Goal: Information Seeking & Learning: Learn about a topic

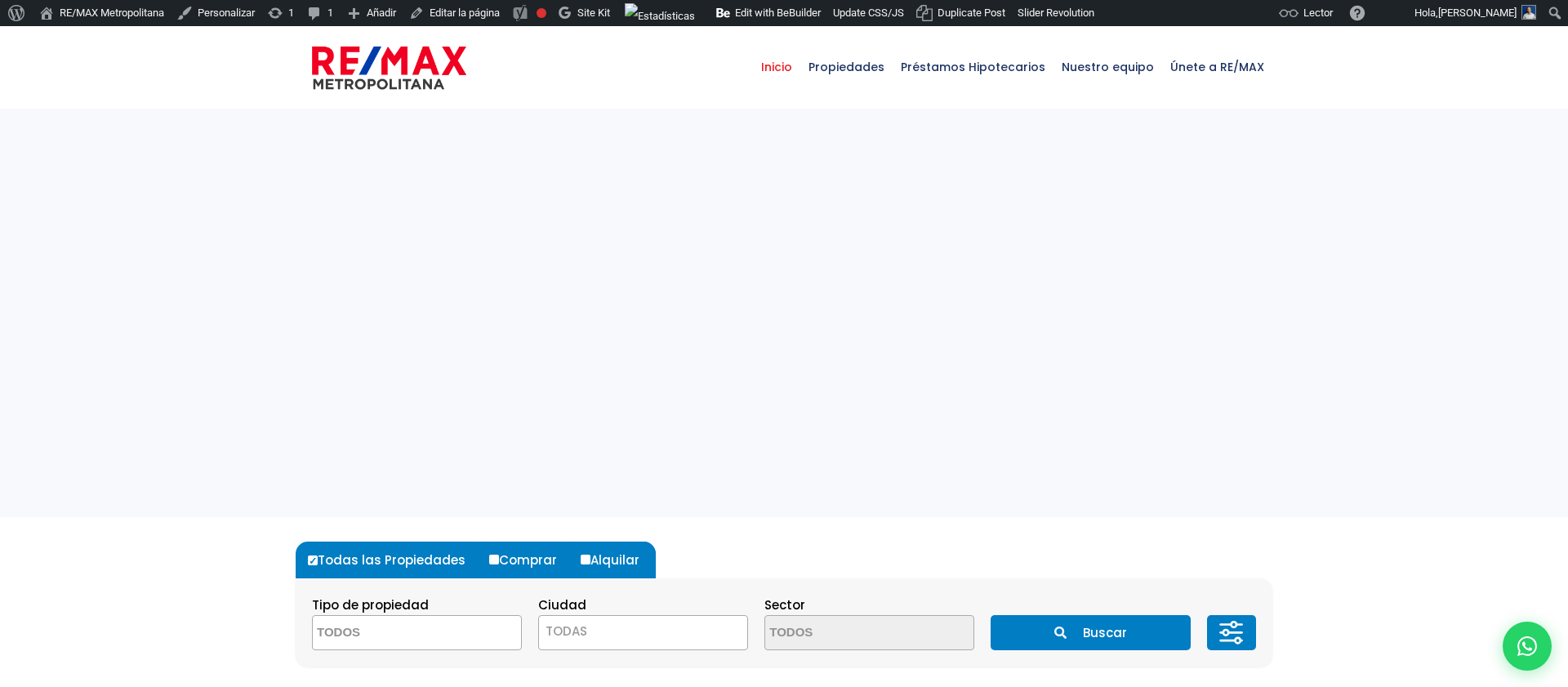
select select
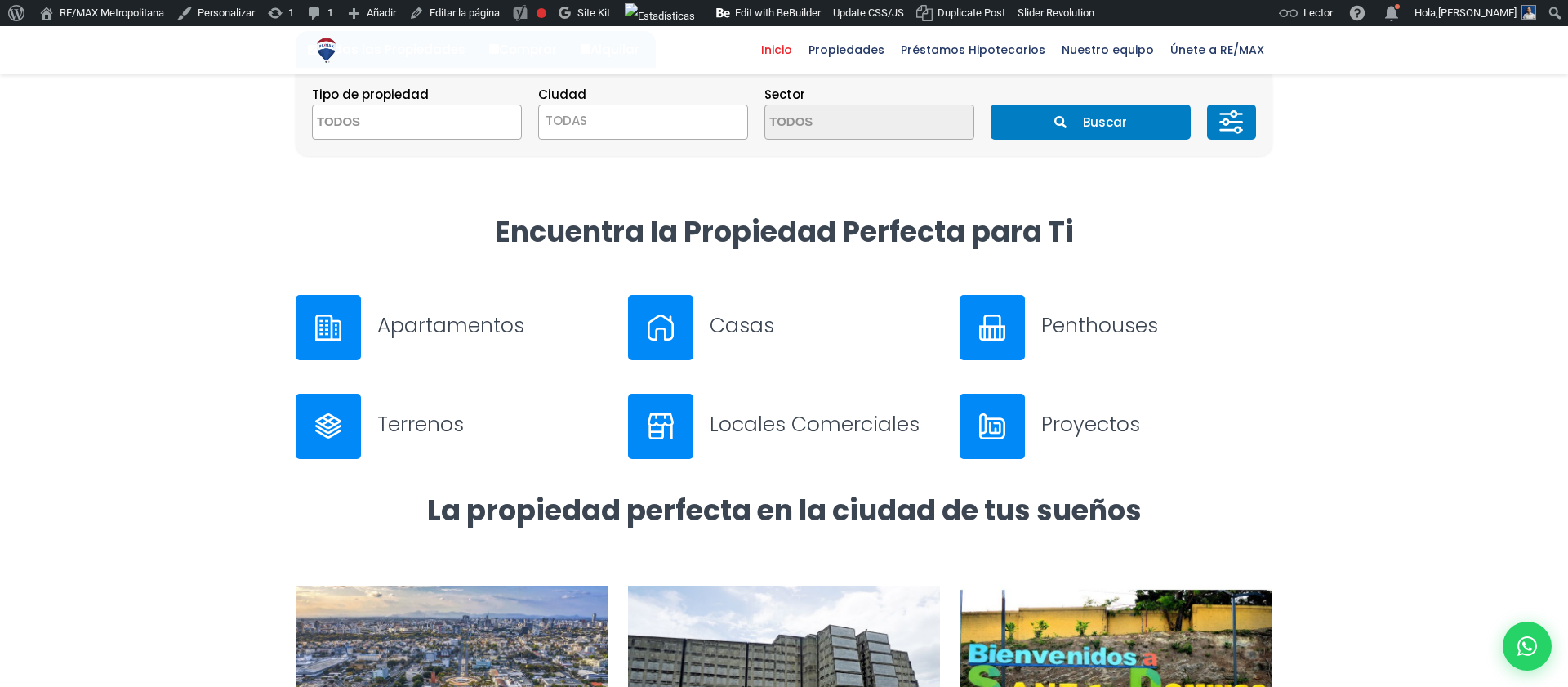
scroll to position [534, 0]
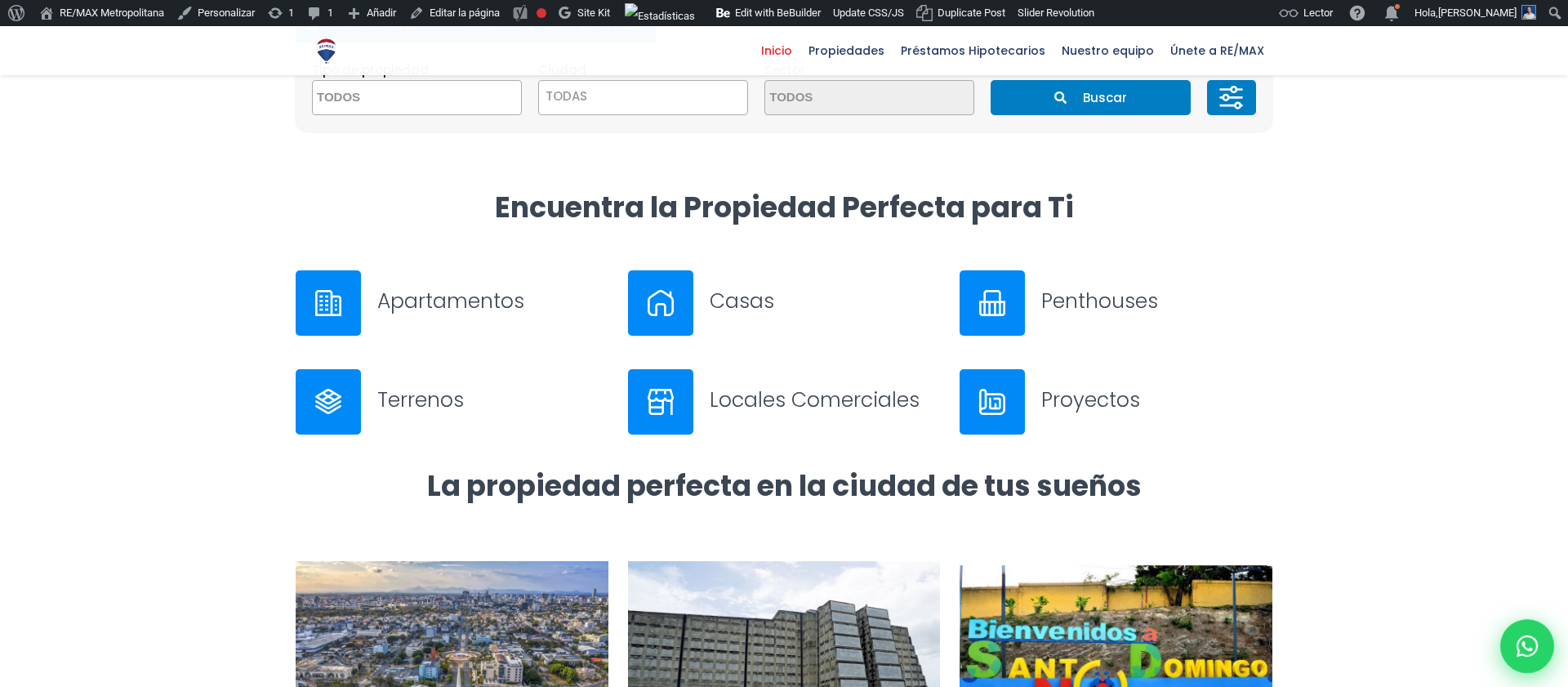
click at [1534, 654] on icon at bounding box center [1526, 646] width 21 height 21
type input "Franklin"
type input "[PERSON_NAME]"
type input "[PERSON_NAME][EMAIL_ADDRESS][PERSON_NAME][DOMAIN_NAME]"
type input "[PHONE_NUMBER]"
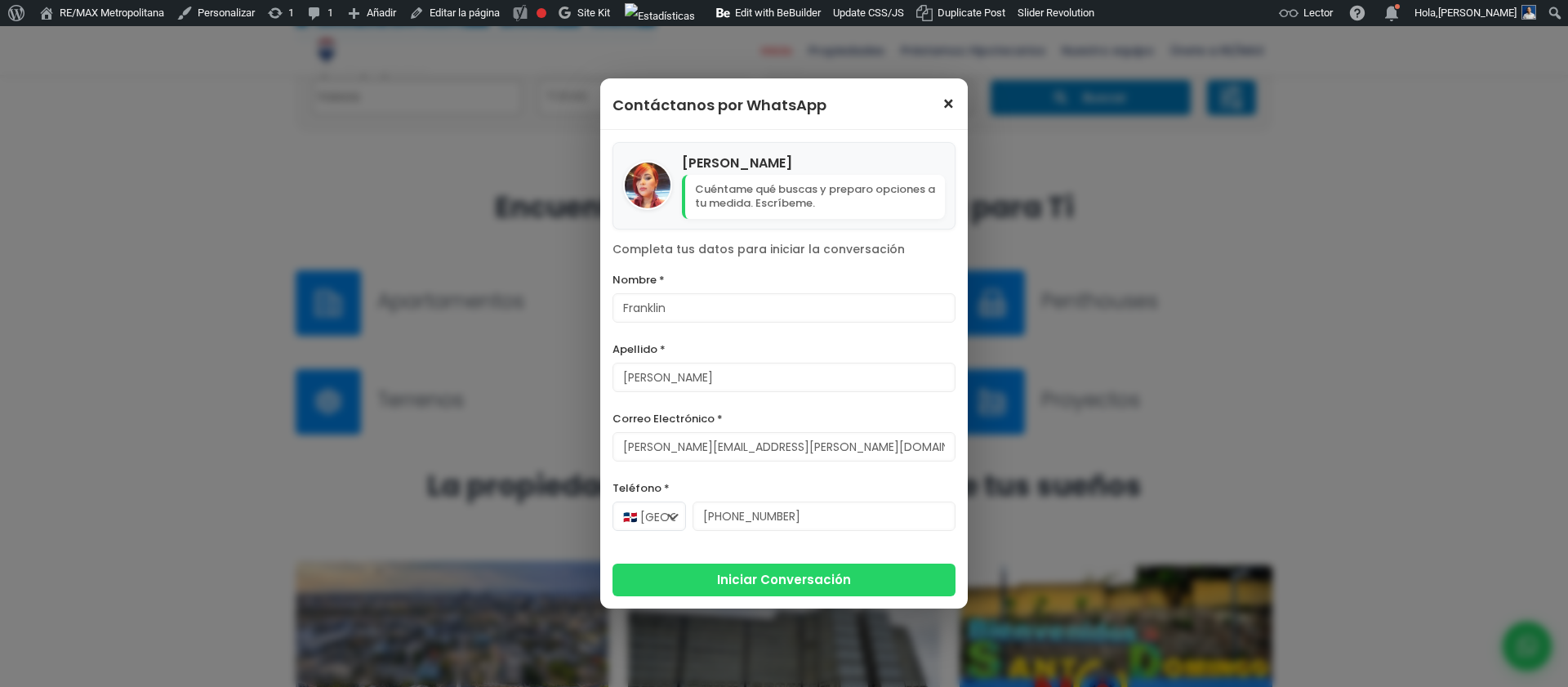
click at [948, 95] on span "×" at bounding box center [948, 105] width 14 height 20
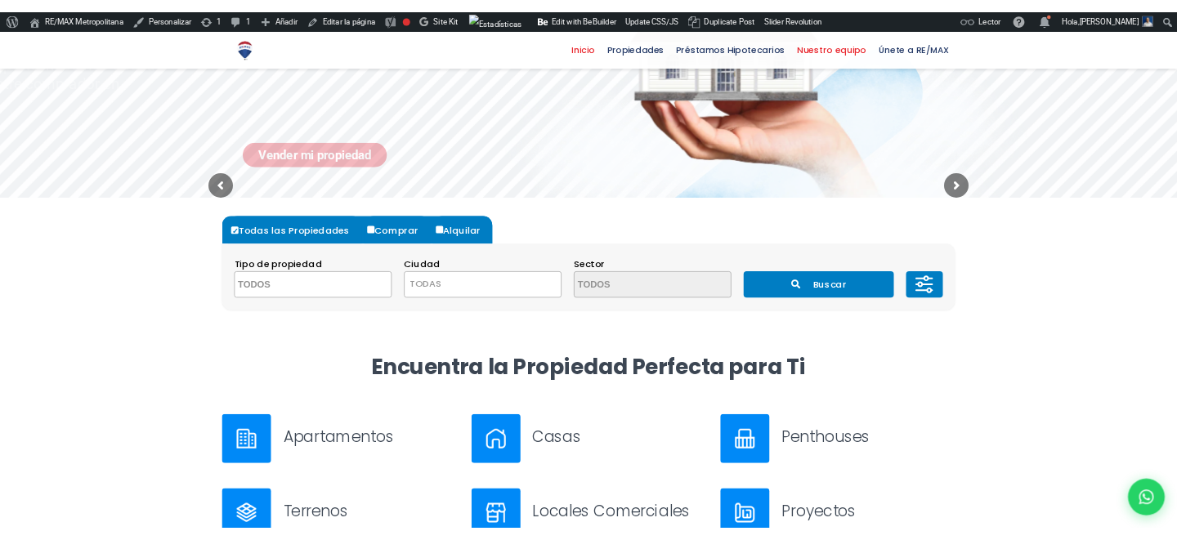
scroll to position [0, 0]
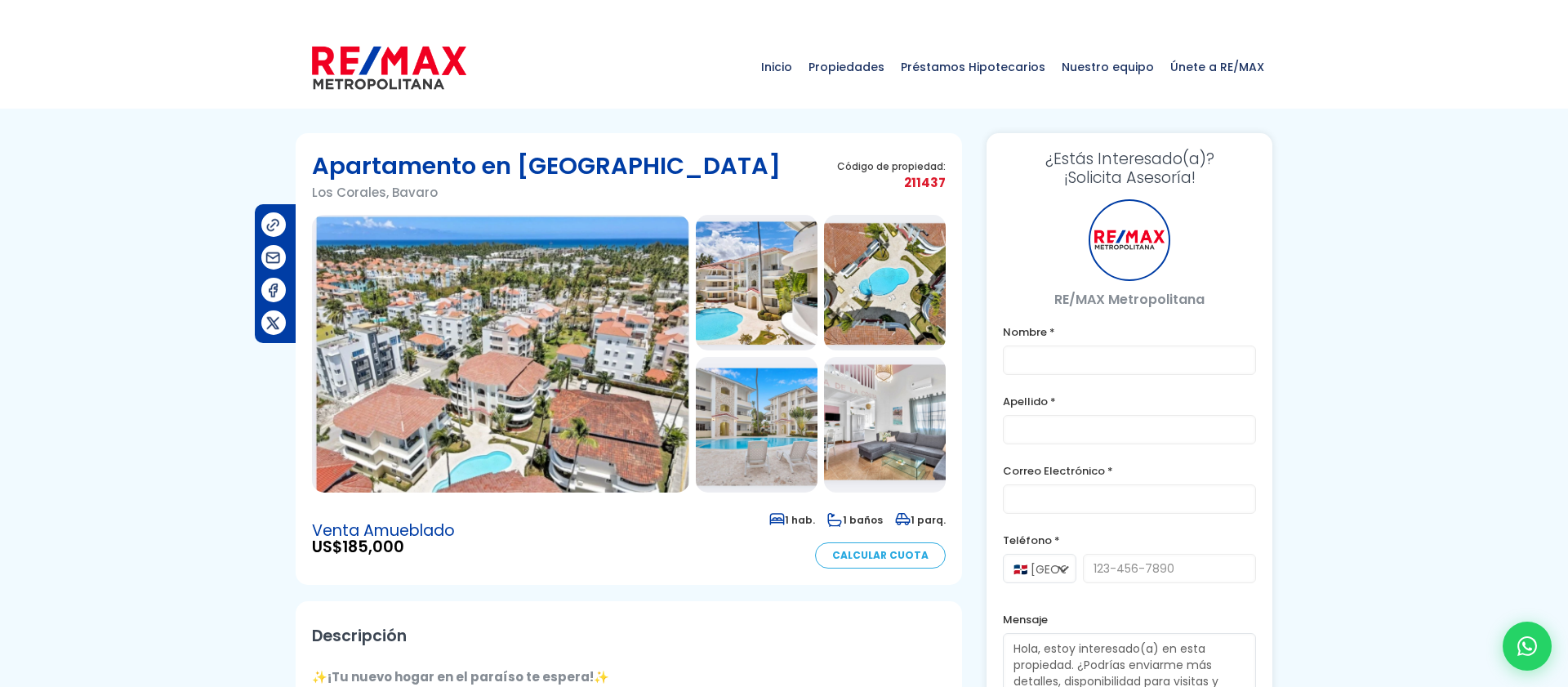
type input "Franklin"
type input "[PERSON_NAME]"
type input "[PERSON_NAME][EMAIL_ADDRESS][PERSON_NAME][DOMAIN_NAME]"
type input "[PHONE_NUMBER]"
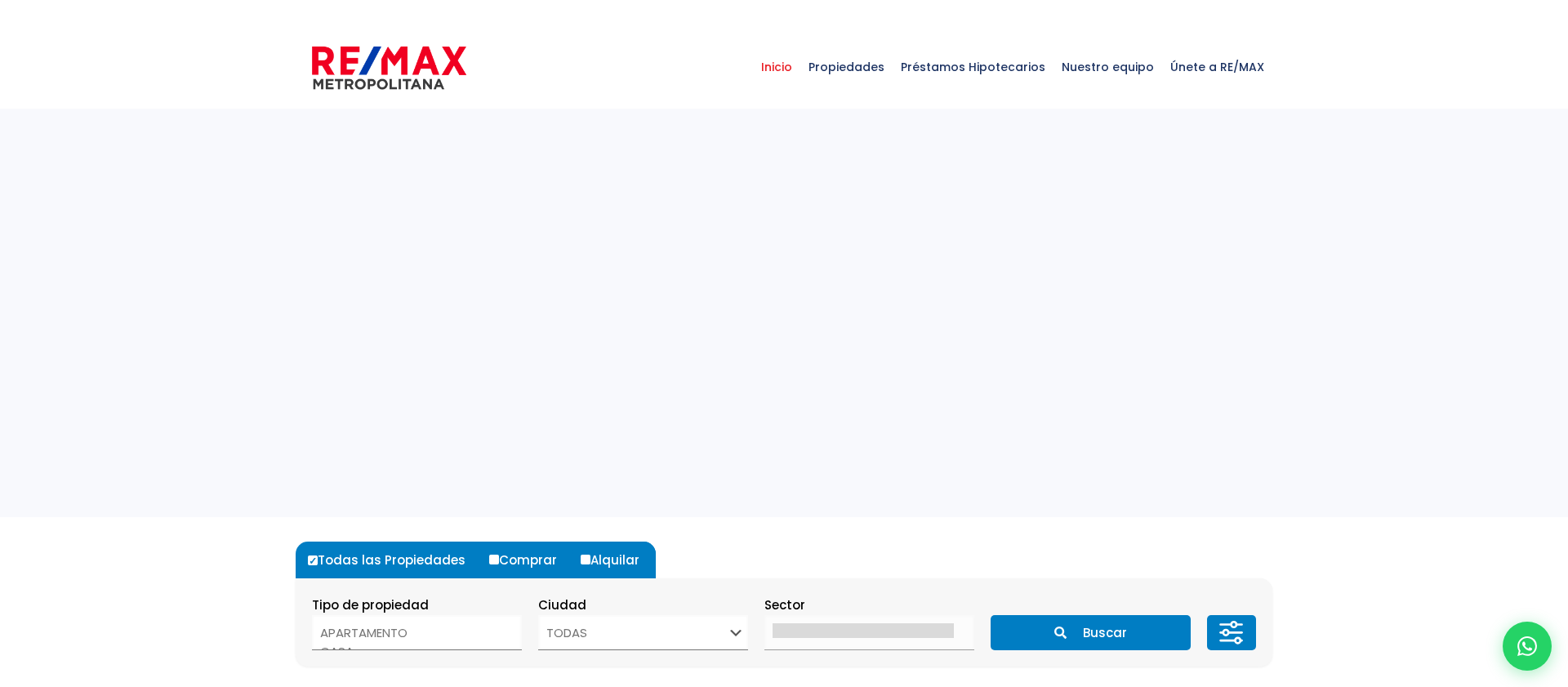
select select
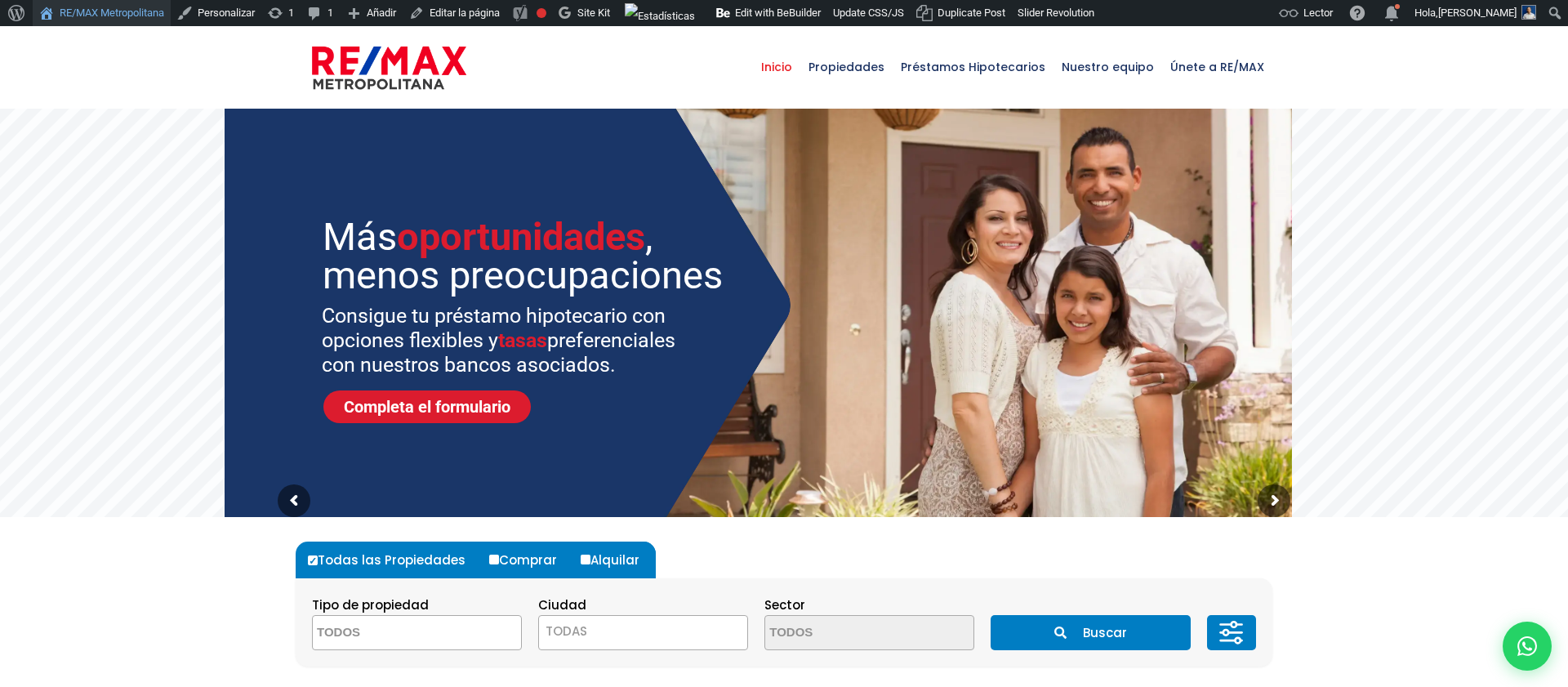
click at [123, 16] on link "RE/MAX Metropolitana" at bounding box center [102, 13] width 138 height 26
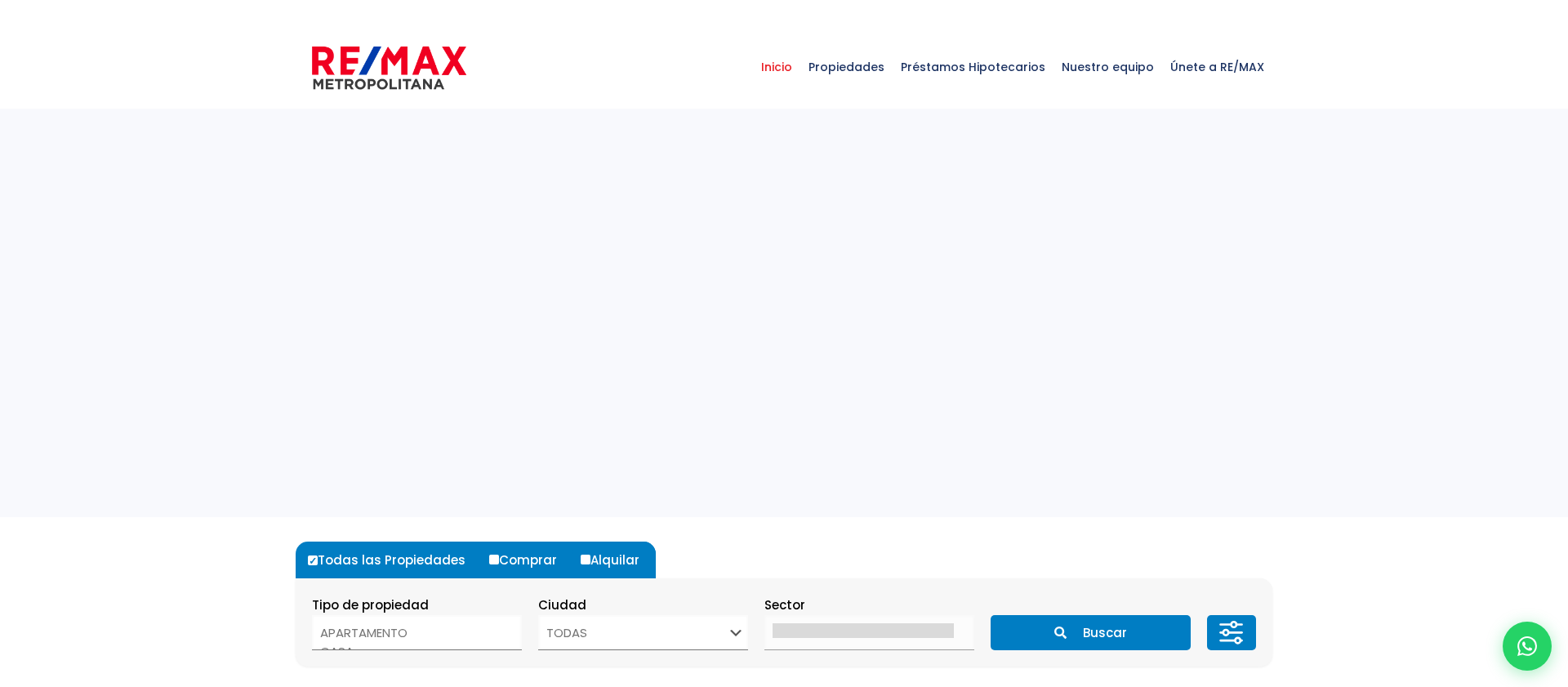
select select
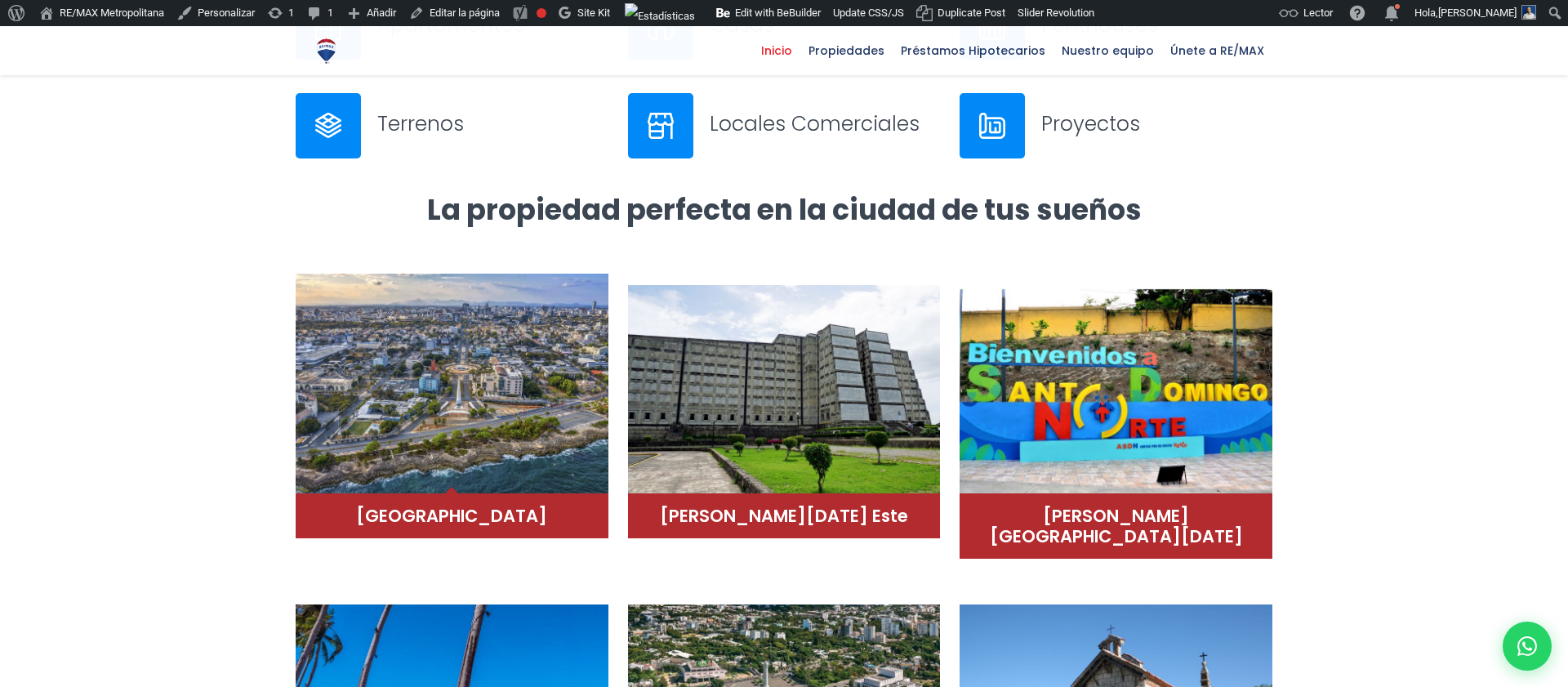
scroll to position [834, 0]
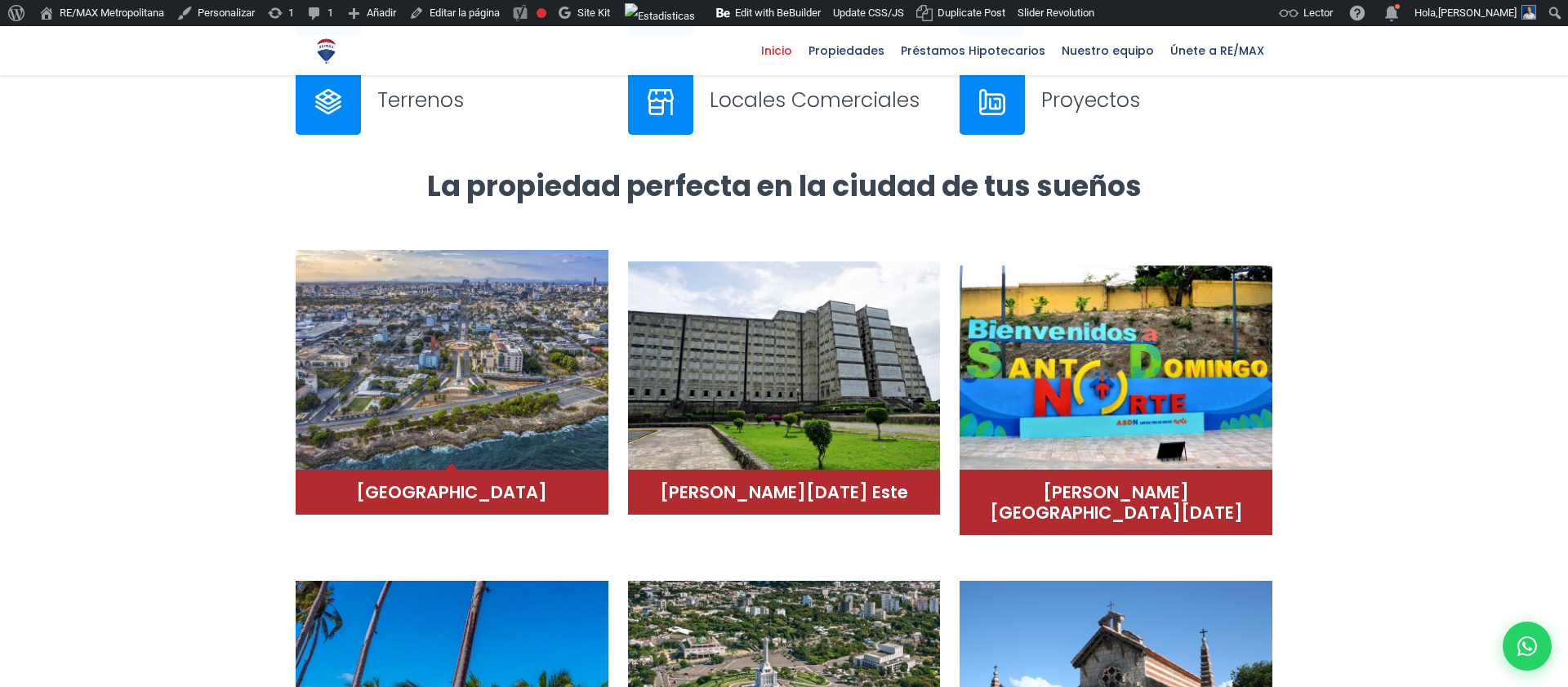
click at [504, 410] on img at bounding box center [452, 360] width 313 height 221
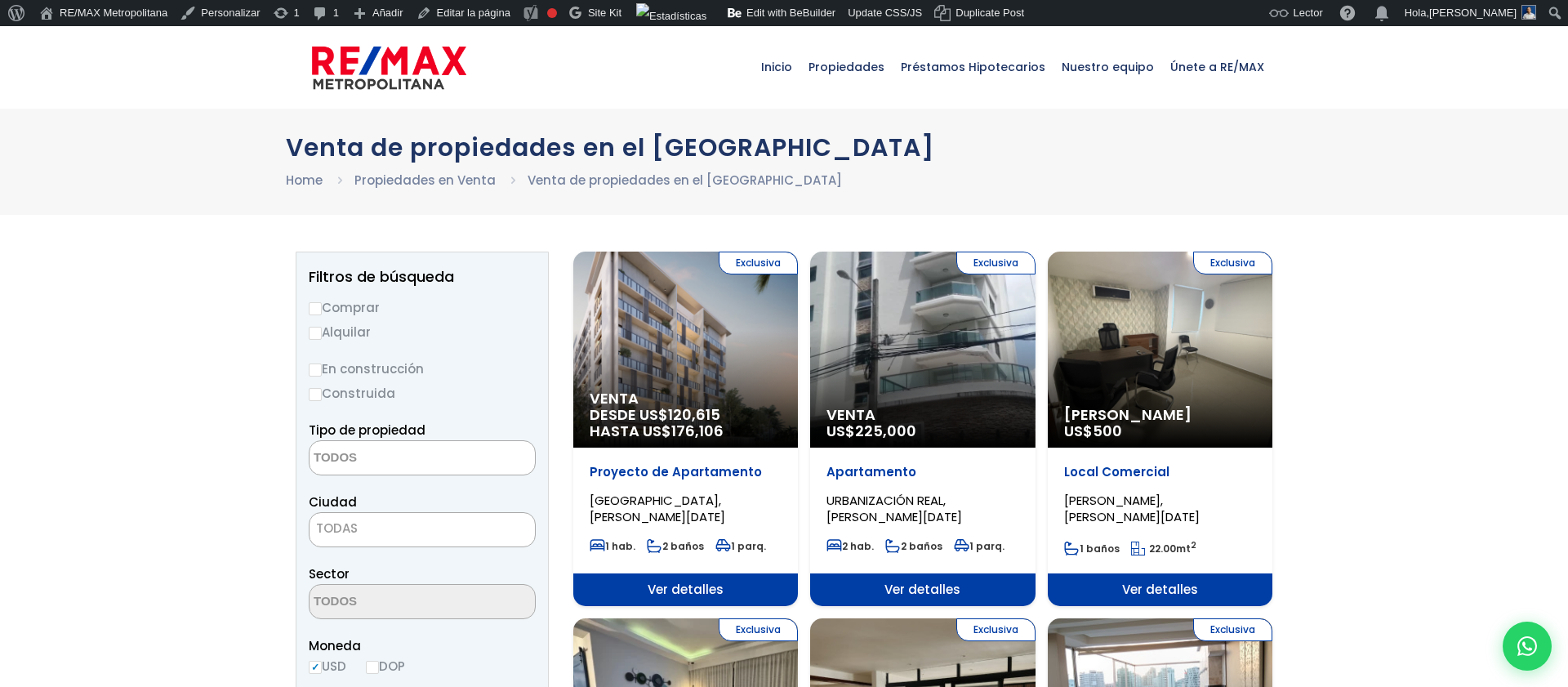
select select
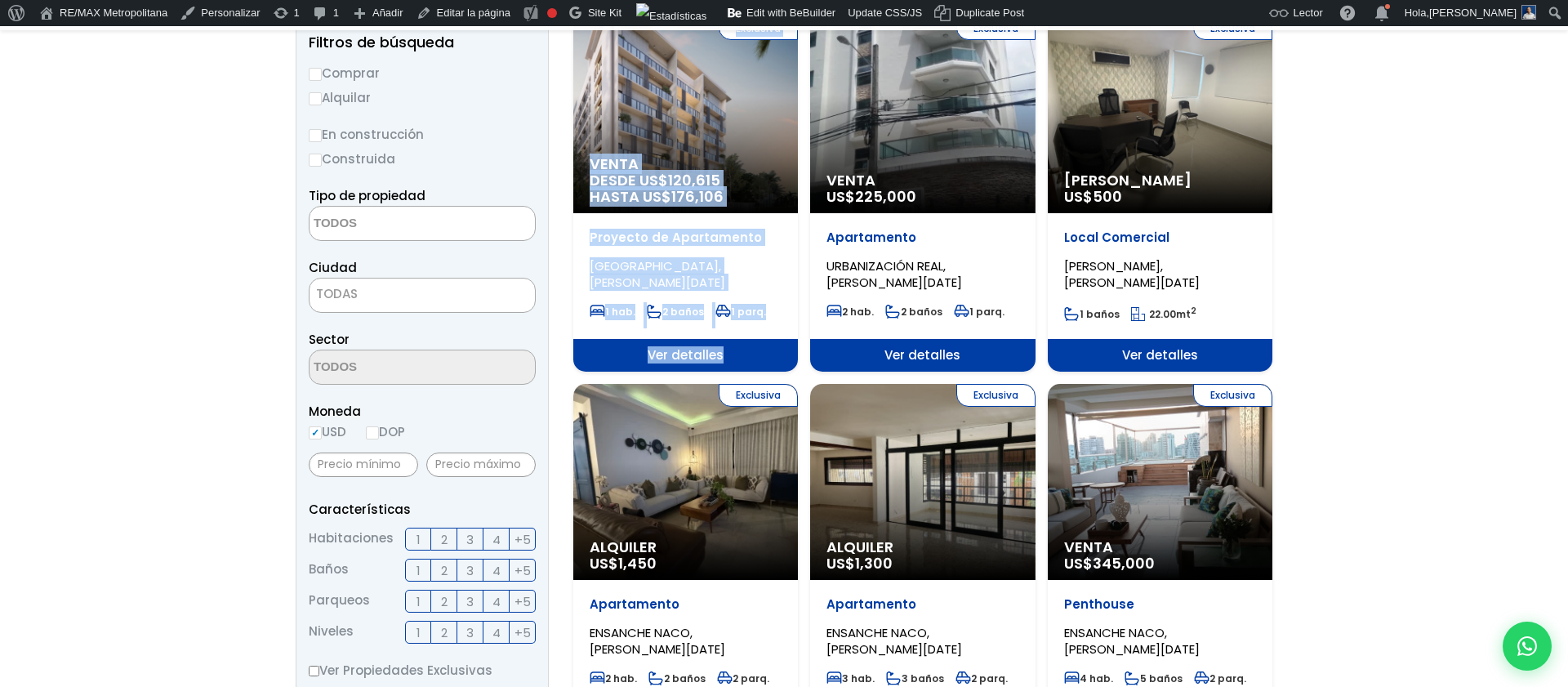
scroll to position [837, 0]
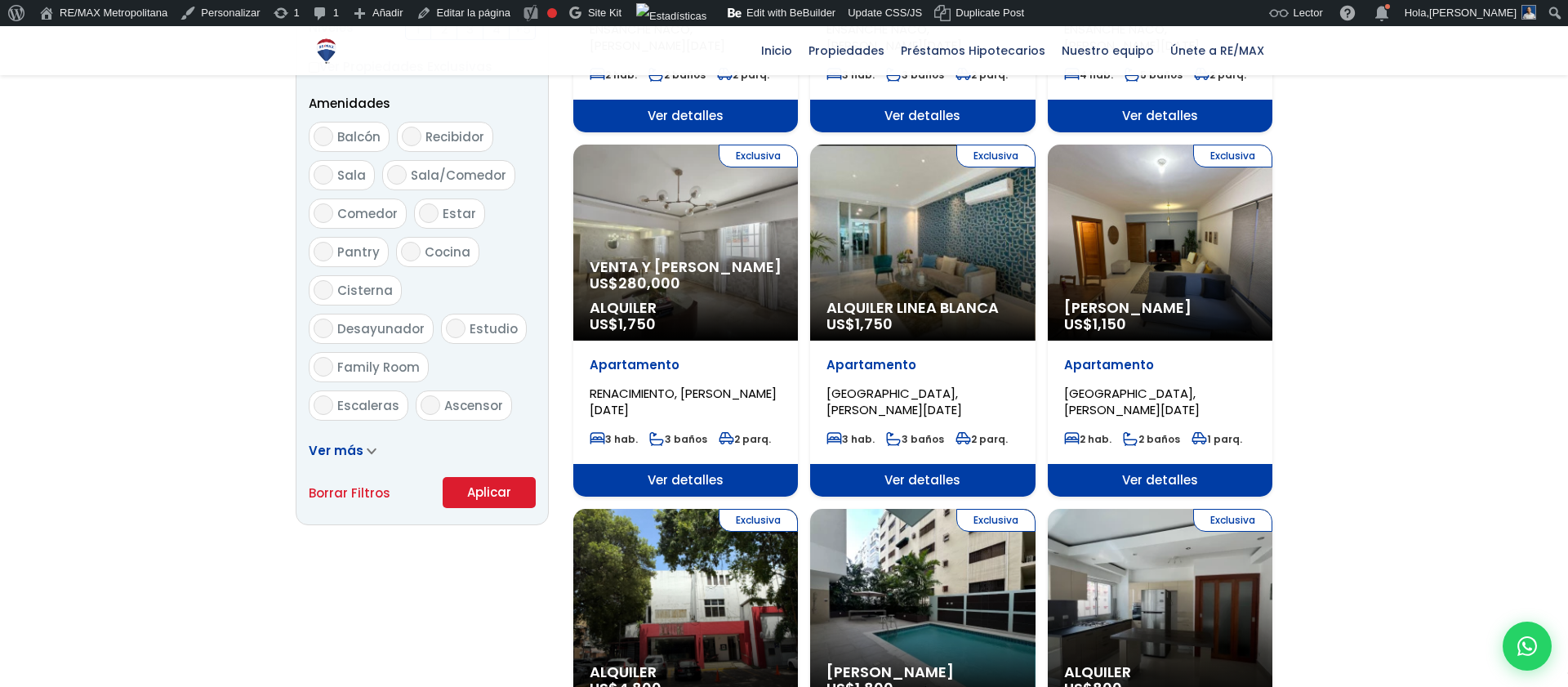
click at [692, 262] on span "Venta y [PERSON_NAME]" at bounding box center [686, 267] width 192 height 16
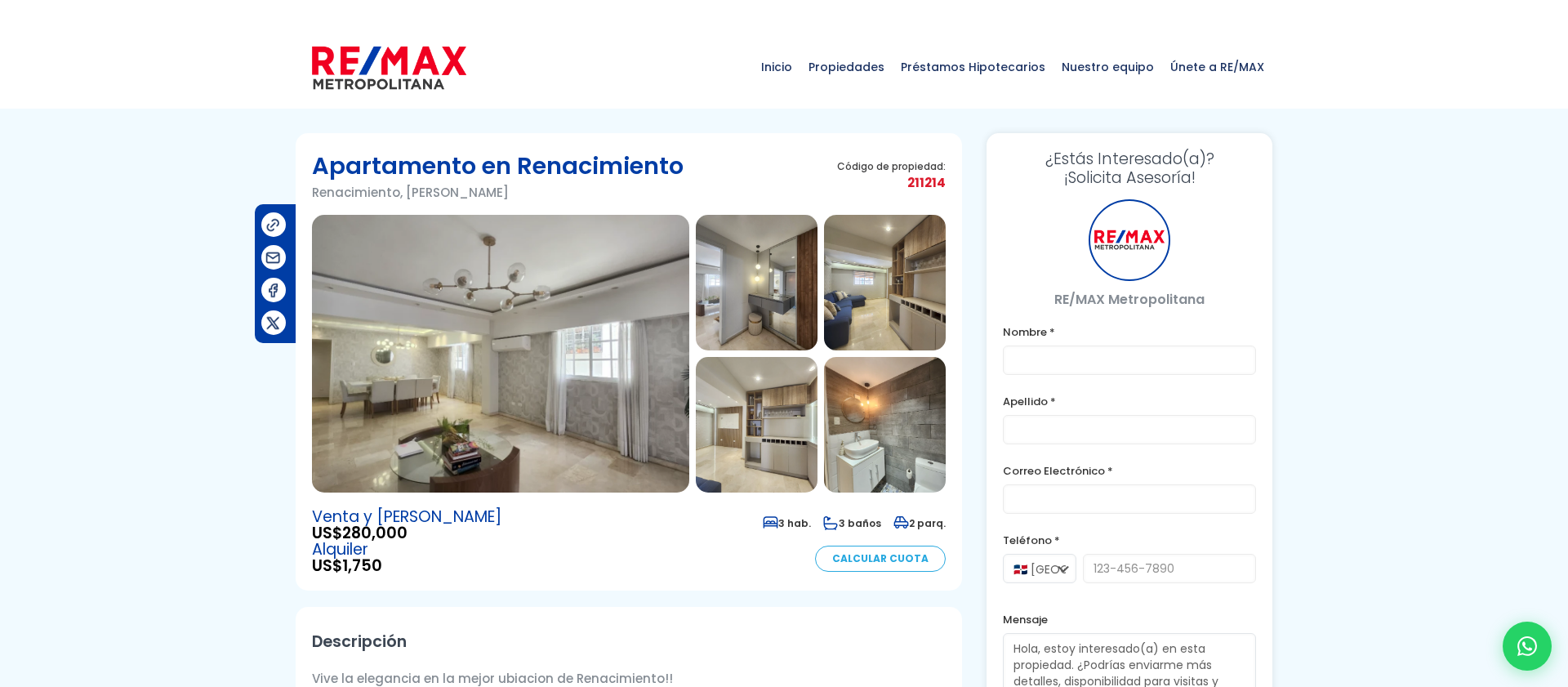
type input "Franklin"
type input "Marte"
type input "[PERSON_NAME][EMAIL_ADDRESS][PERSON_NAME][DOMAIN_NAME]"
type input "[PHONE_NUMBER]"
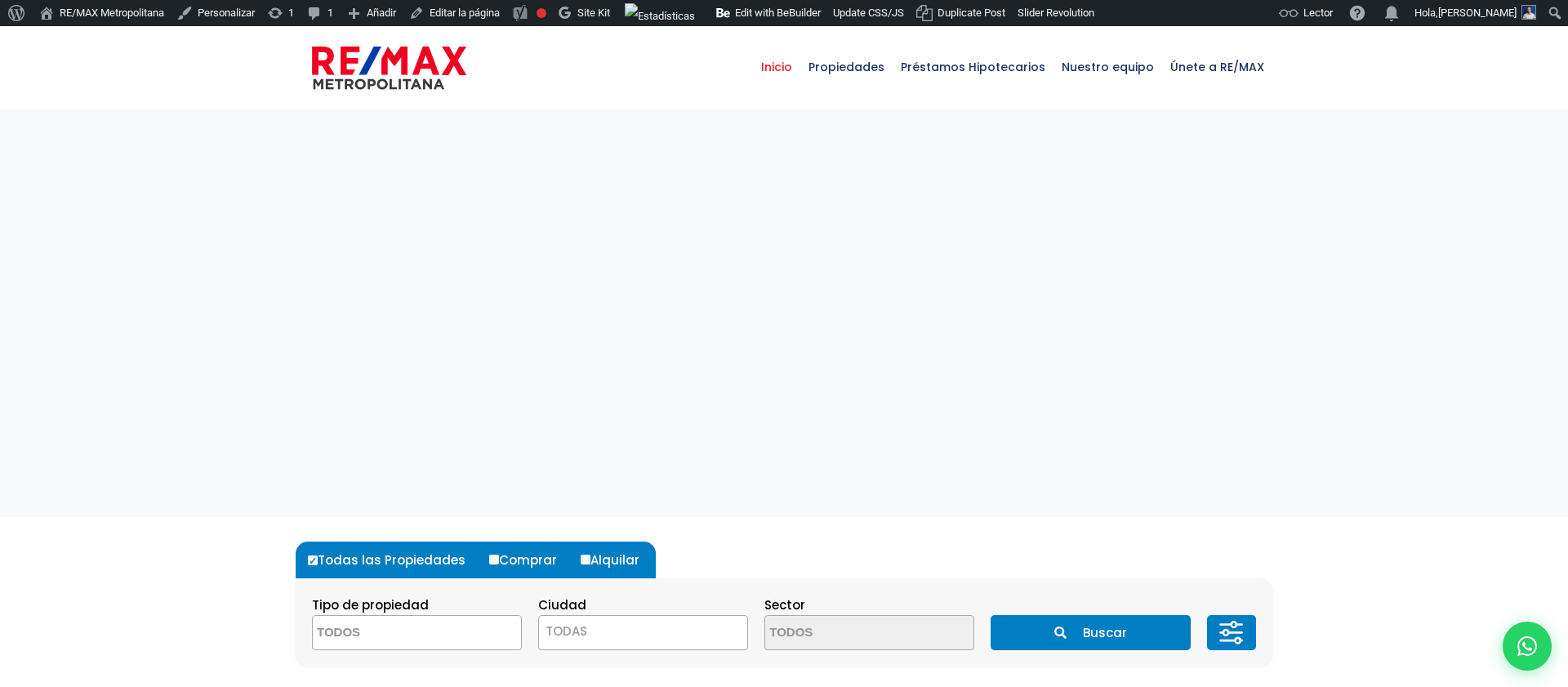
select select
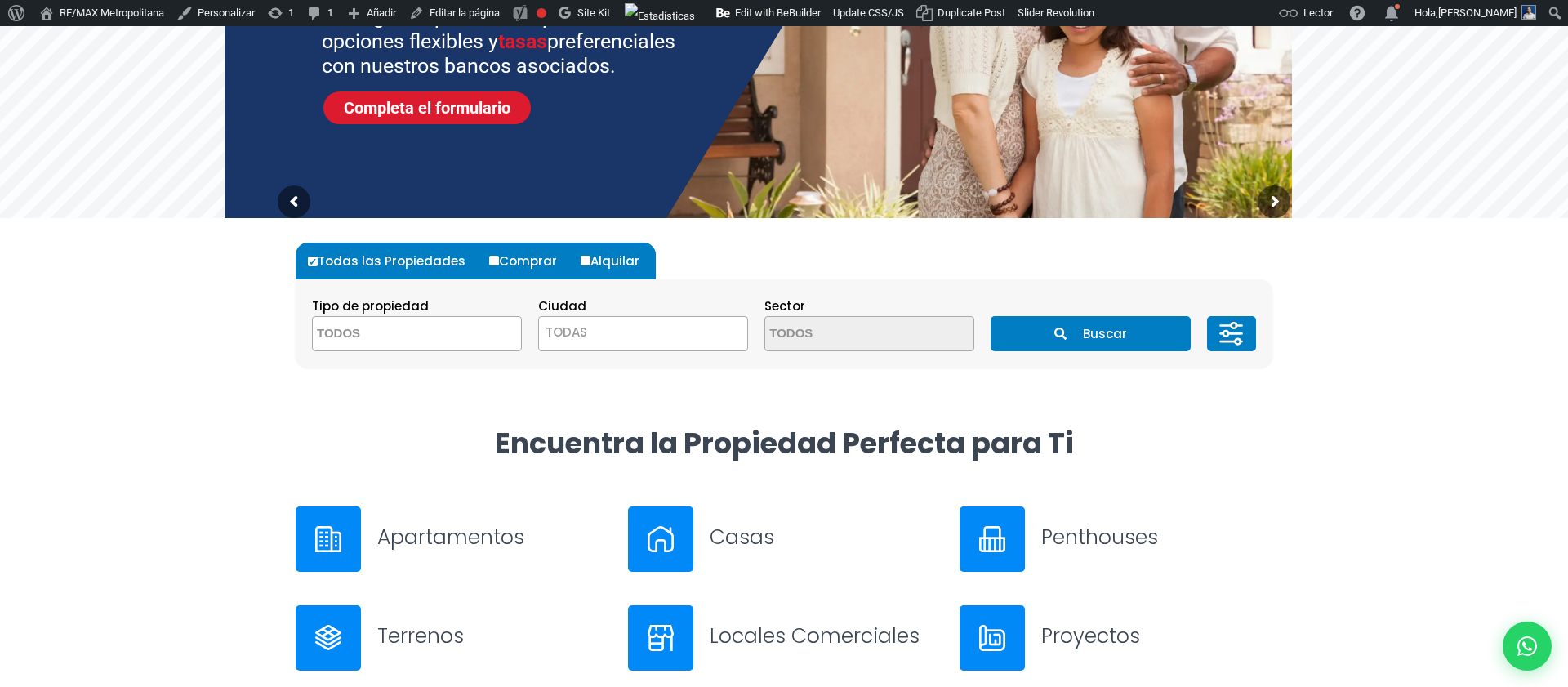
scroll to position [353, 0]
